Goal: Find specific page/section: Find specific page/section

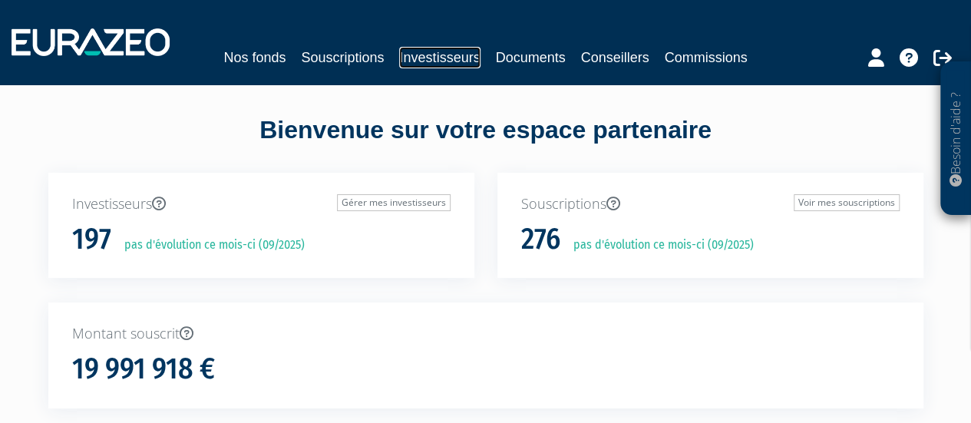
click at [453, 57] on link "Investisseurs" at bounding box center [439, 58] width 81 height 22
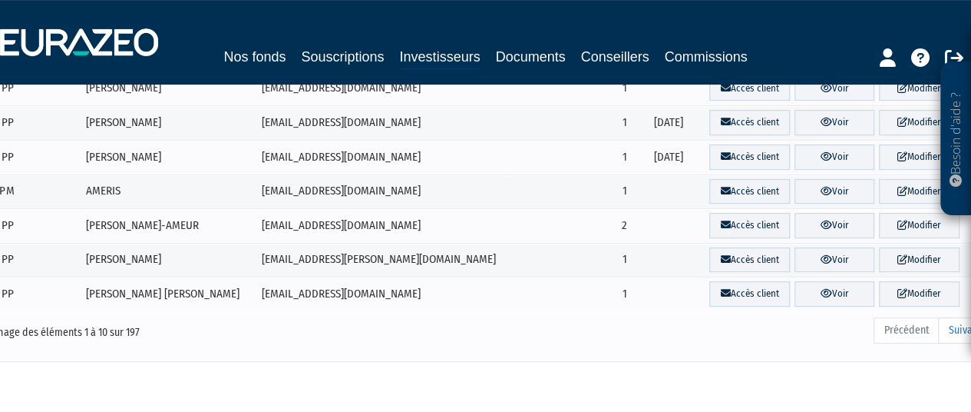
scroll to position [303, 0]
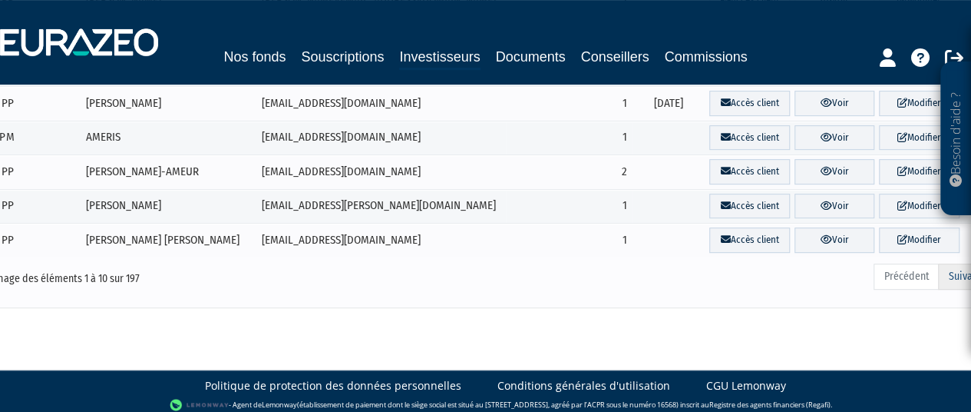
click at [958, 270] on link "Suivant" at bounding box center [964, 276] width 53 height 26
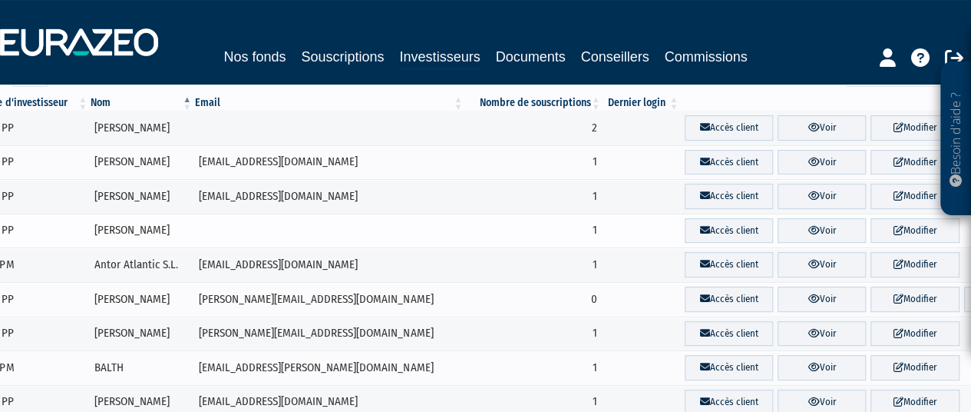
scroll to position [0, 0]
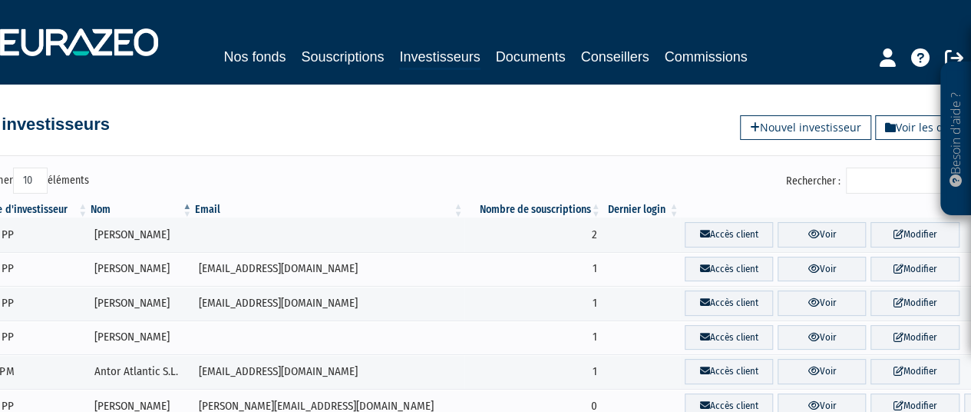
click at [921, 185] on input "Rechercher :" at bounding box center [919, 180] width 146 height 26
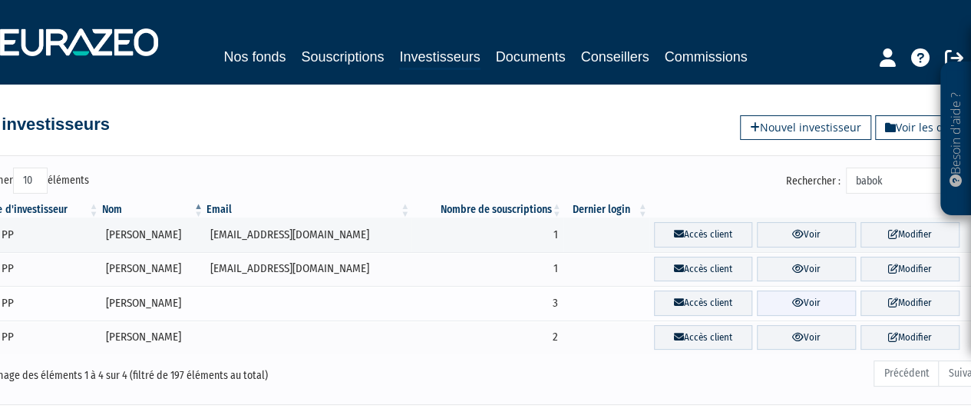
type input "babok"
click at [796, 299] on link "Voir" at bounding box center [806, 302] width 99 height 25
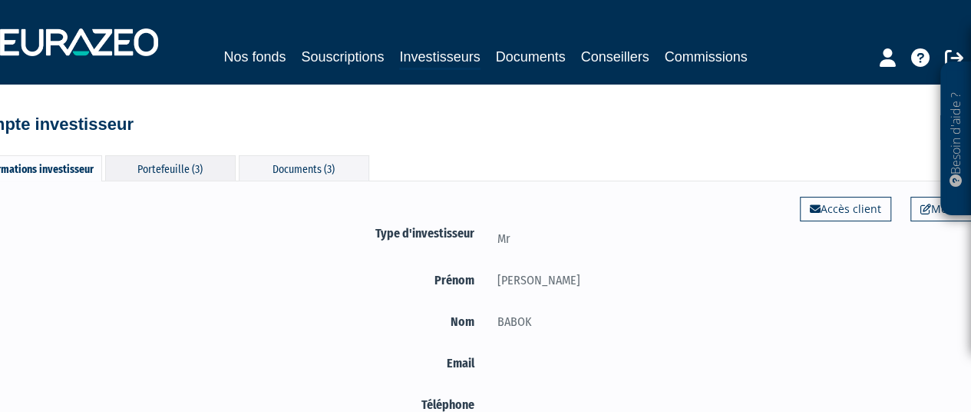
click at [160, 171] on div "Portefeuille (3)" at bounding box center [170, 167] width 131 height 25
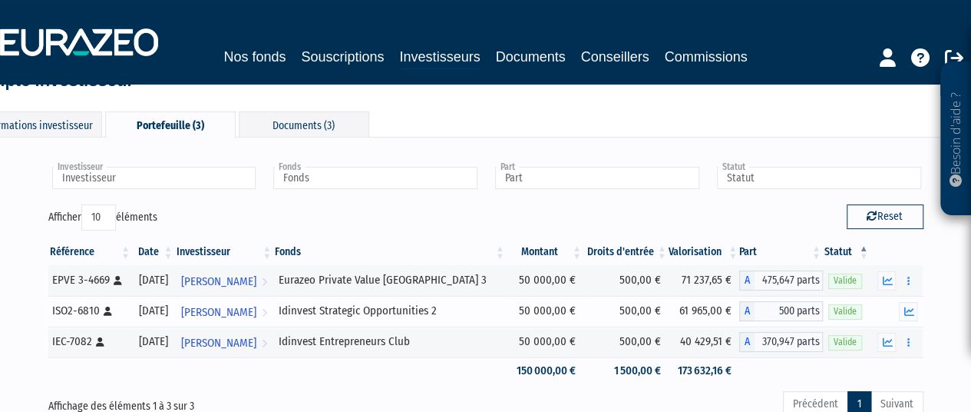
scroll to position [77, 0]
